Goal: Task Accomplishment & Management: Use online tool/utility

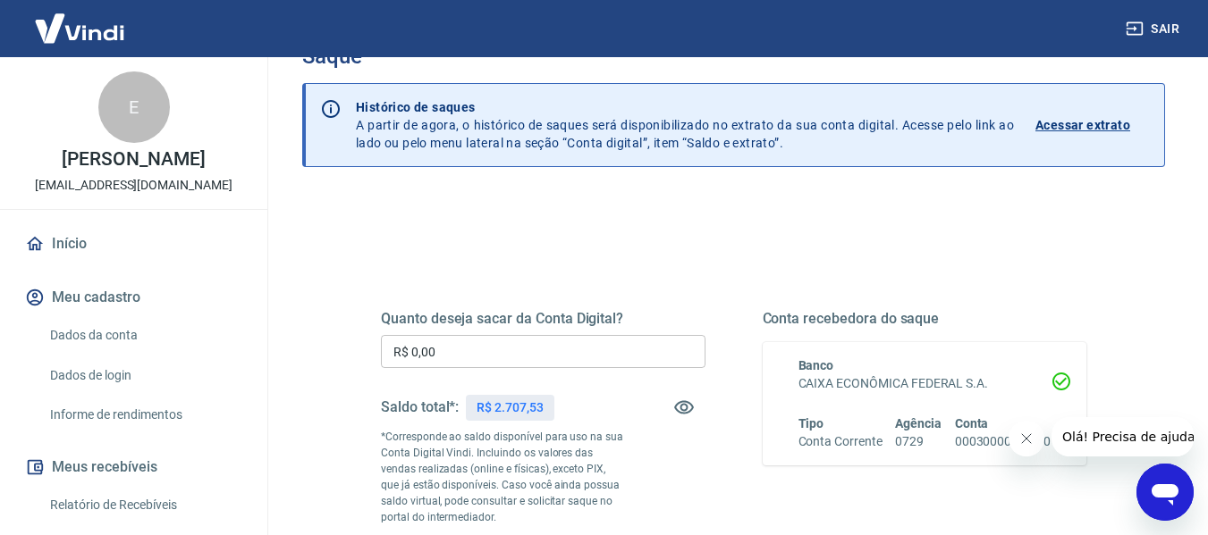
scroll to position [89, 0]
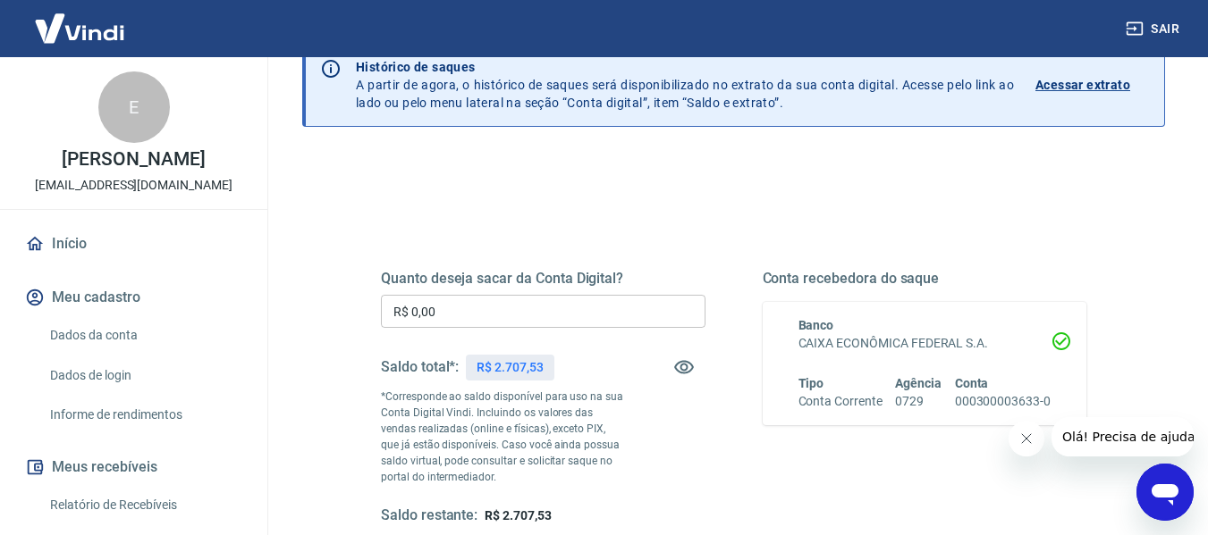
click at [507, 311] on input "R$ 0,00" at bounding box center [543, 311] width 325 height 33
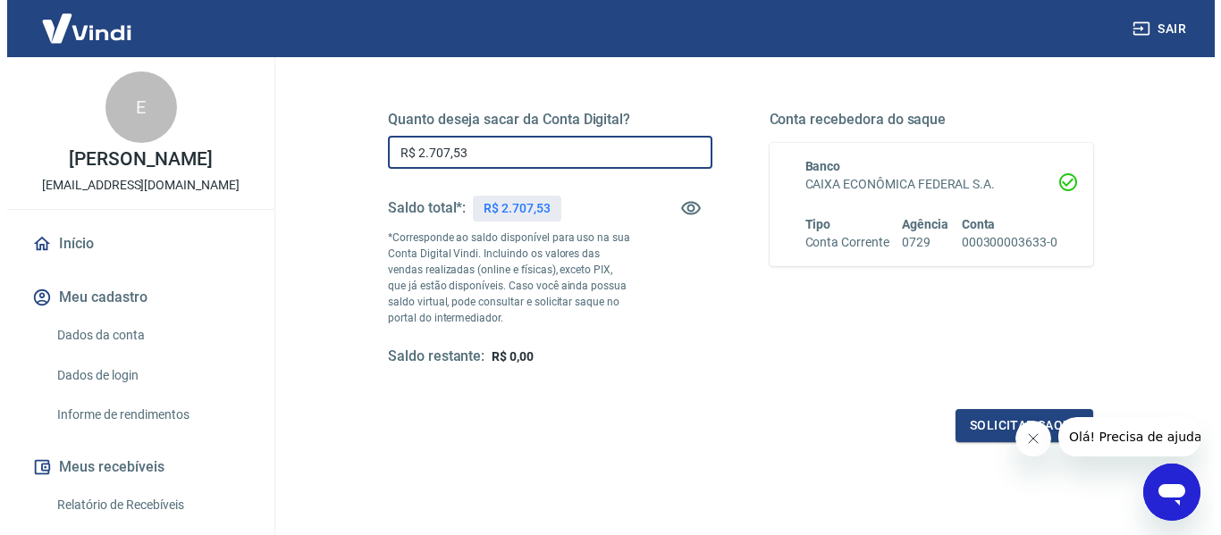
scroll to position [358, 0]
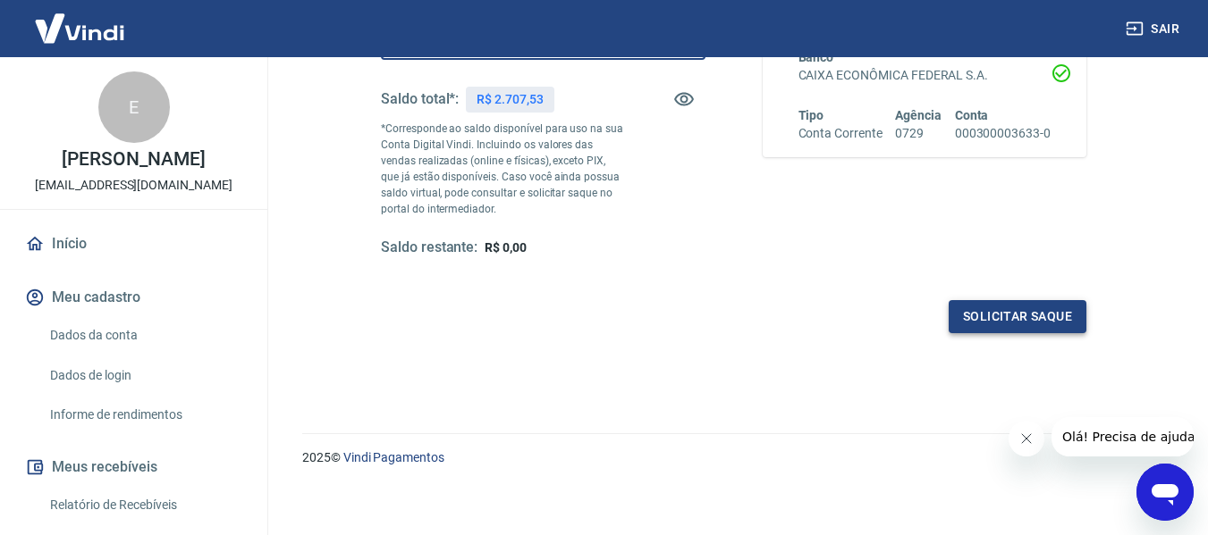
type input "R$ 2.707,53"
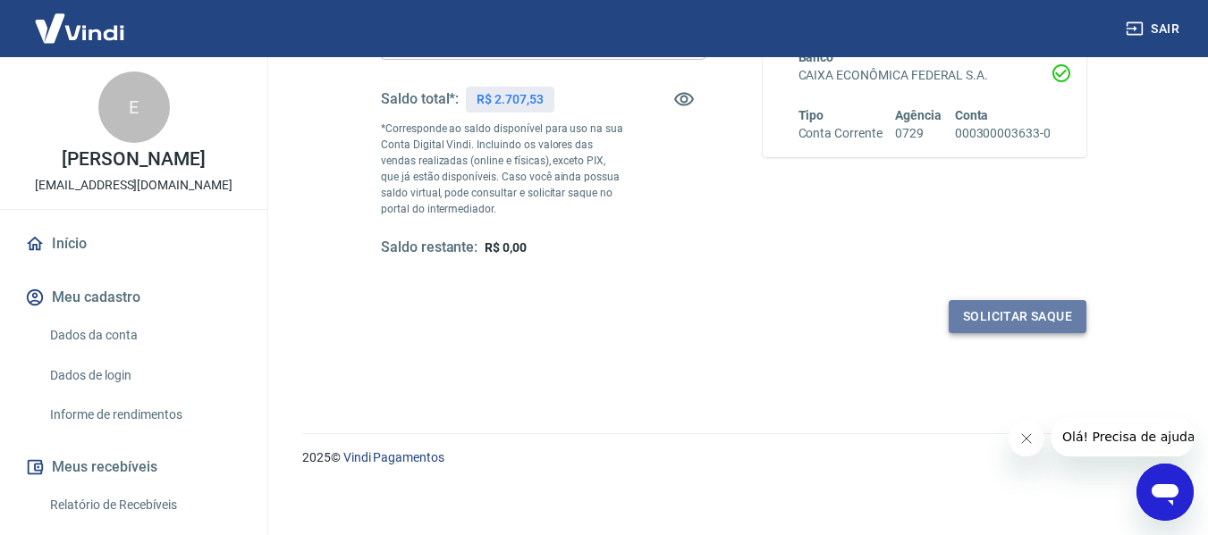
click at [971, 321] on button "Solicitar saque" at bounding box center [1018, 316] width 138 height 33
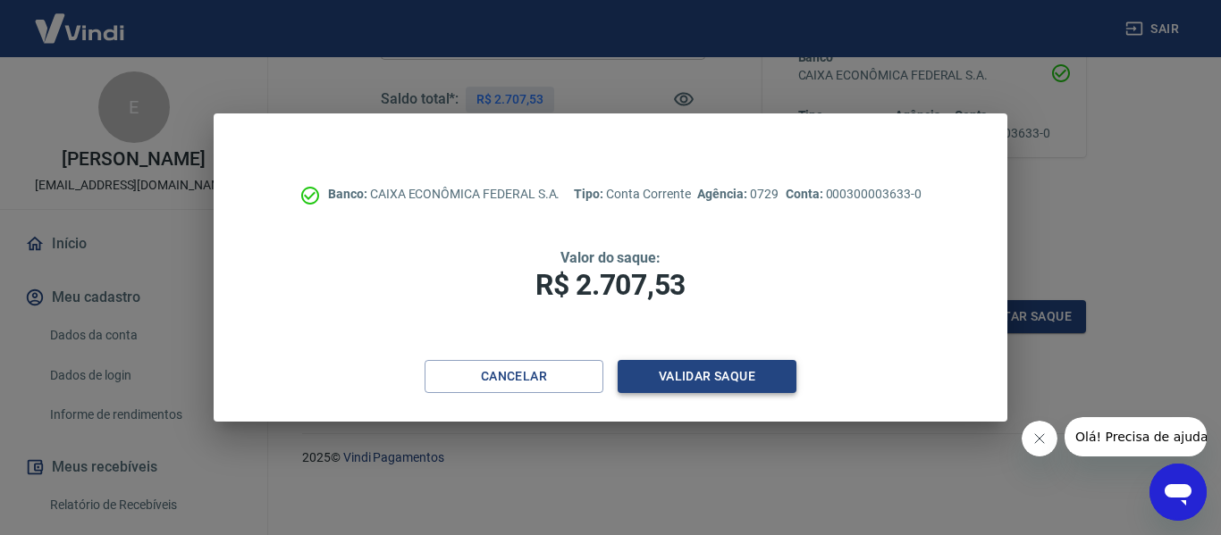
click at [727, 375] on button "Validar saque" at bounding box center [707, 376] width 179 height 33
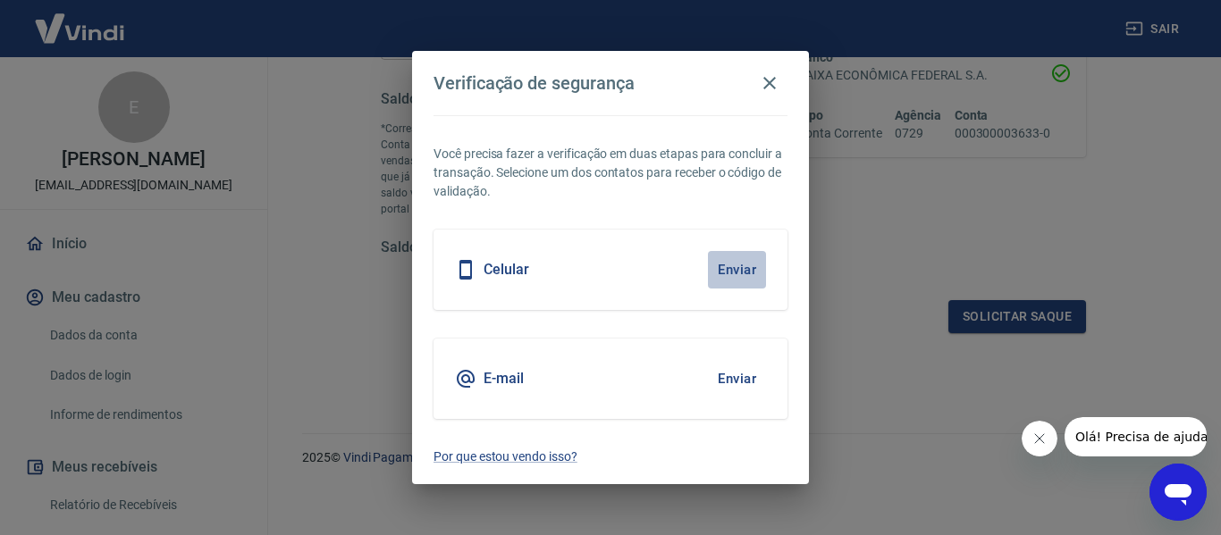
click at [746, 271] on button "Enviar" at bounding box center [737, 270] width 58 height 38
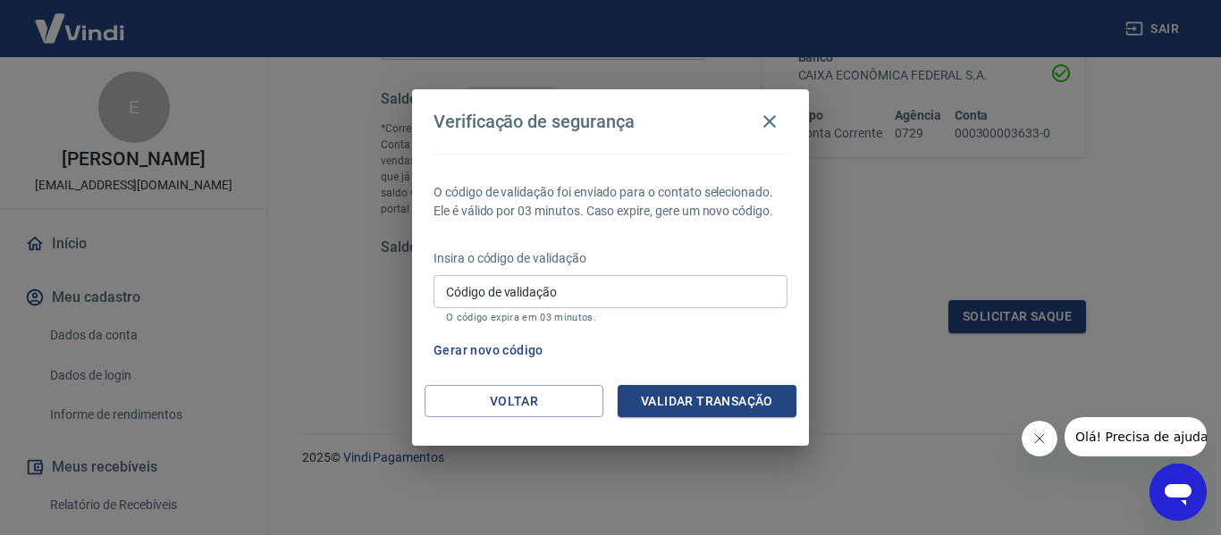
click at [610, 280] on input "Código de validação" at bounding box center [611, 291] width 354 height 33
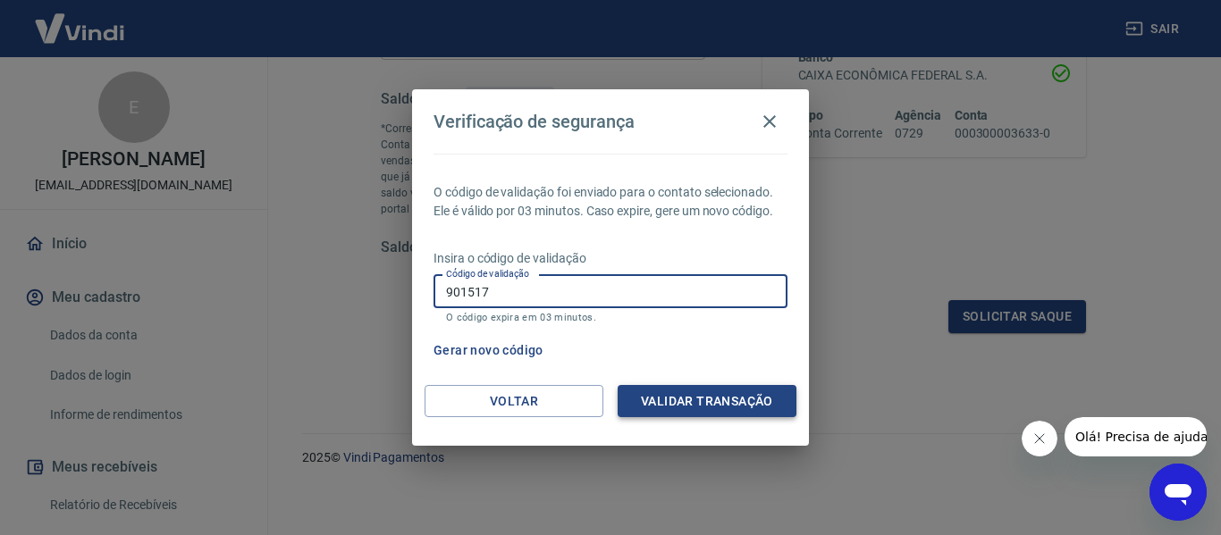
type input "901517"
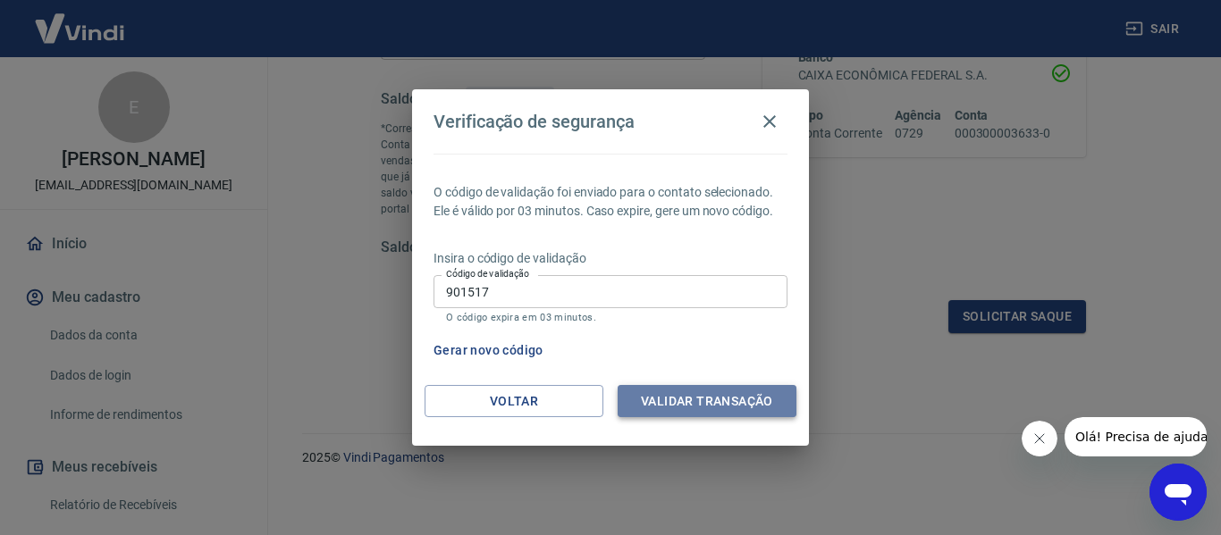
click at [669, 408] on button "Validar transação" at bounding box center [707, 401] width 179 height 33
